Goal: Task Accomplishment & Management: Use online tool/utility

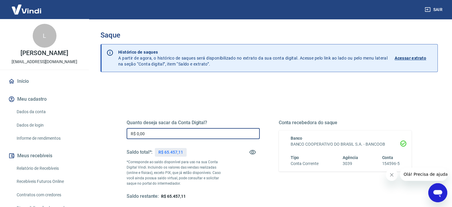
click at [197, 133] on input "R$ 0,00" at bounding box center [193, 133] width 133 height 11
type input "R$ 30.000,00"
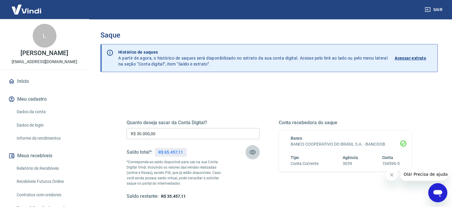
click at [233, 102] on div "Quanto deseja sacar da Conta Digital? R$ 30.000,00 ​ Saldo total*: R$ 65.457,11…" at bounding box center [270, 162] width 300 height 138
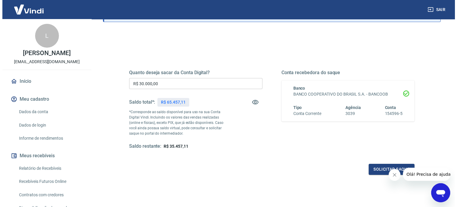
scroll to position [59, 0]
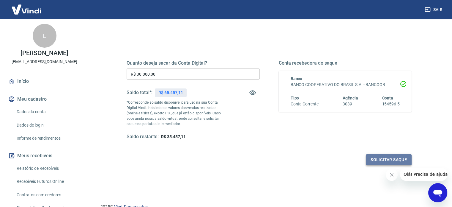
click at [384, 158] on button "Solicitar saque" at bounding box center [389, 159] width 46 height 11
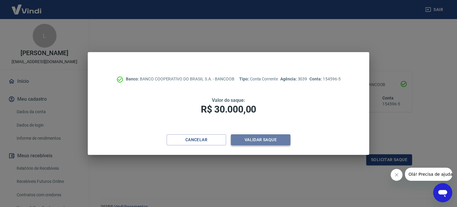
click at [267, 139] on button "Validar saque" at bounding box center [260, 139] width 59 height 11
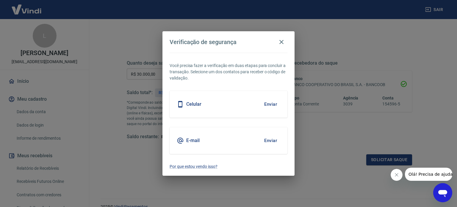
click at [274, 139] on button "Enviar" at bounding box center [270, 140] width 19 height 12
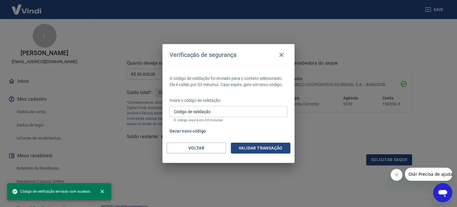
click at [256, 111] on input "Código de validação" at bounding box center [229, 111] width 118 height 11
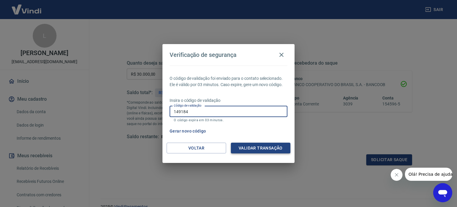
type input "149184"
click at [265, 147] on button "Validar transação" at bounding box center [260, 147] width 59 height 11
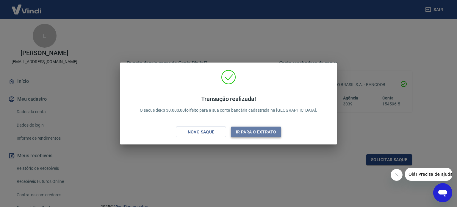
click at [255, 131] on button "Ir para o extrato" at bounding box center [256, 131] width 50 height 11
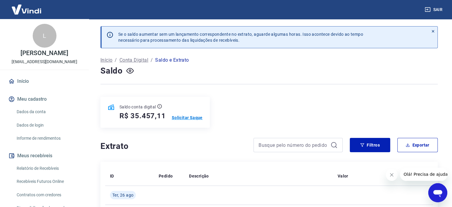
click at [192, 117] on p "Solicitar Saque" at bounding box center [187, 118] width 31 height 6
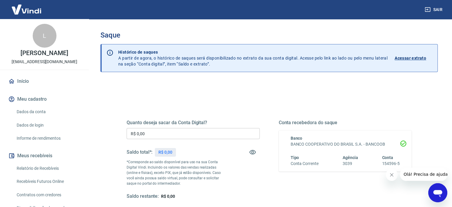
click at [195, 132] on input "R$ 0,00" at bounding box center [193, 133] width 133 height 11
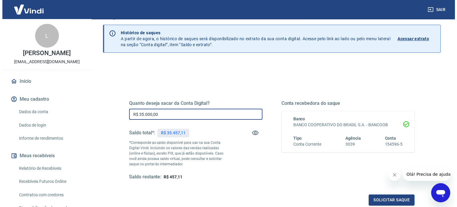
scroll to position [30, 0]
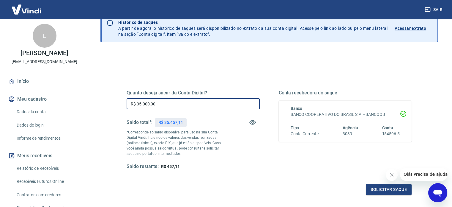
type input "R$ 35.000,00"
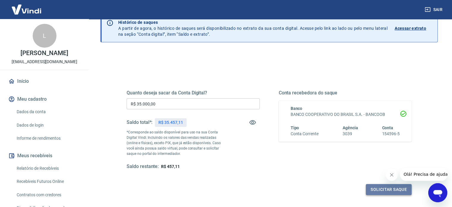
click at [387, 191] on button "Solicitar saque" at bounding box center [389, 189] width 46 height 11
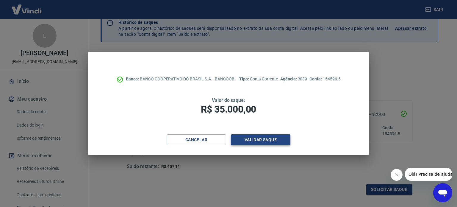
click at [266, 140] on button "Validar saque" at bounding box center [260, 139] width 59 height 11
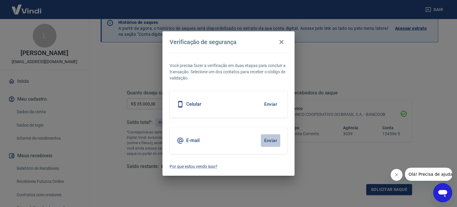
click at [270, 139] on button "Enviar" at bounding box center [270, 140] width 19 height 12
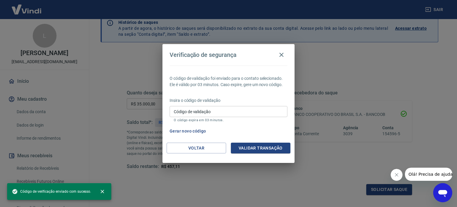
click at [228, 108] on input "Código de validação" at bounding box center [229, 111] width 118 height 11
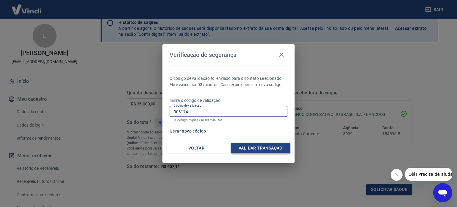
type input "903174"
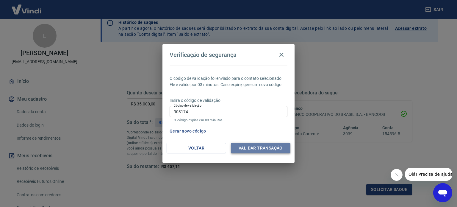
click at [259, 148] on button "Validar transação" at bounding box center [260, 147] width 59 height 11
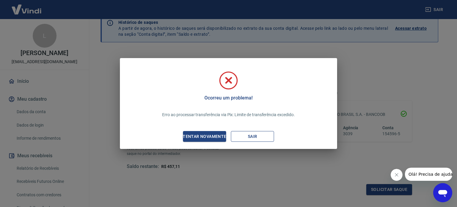
click at [255, 134] on button "Sair" at bounding box center [252, 136] width 43 height 11
